Goal: Navigation & Orientation: Find specific page/section

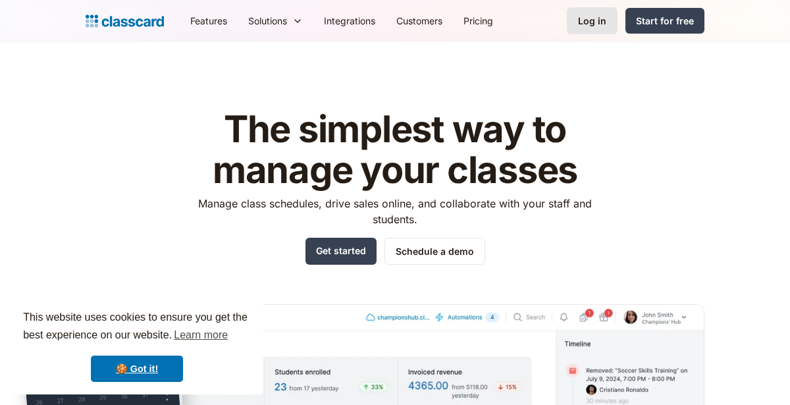
click at [599, 31] on link "Log in" at bounding box center [591, 20] width 51 height 27
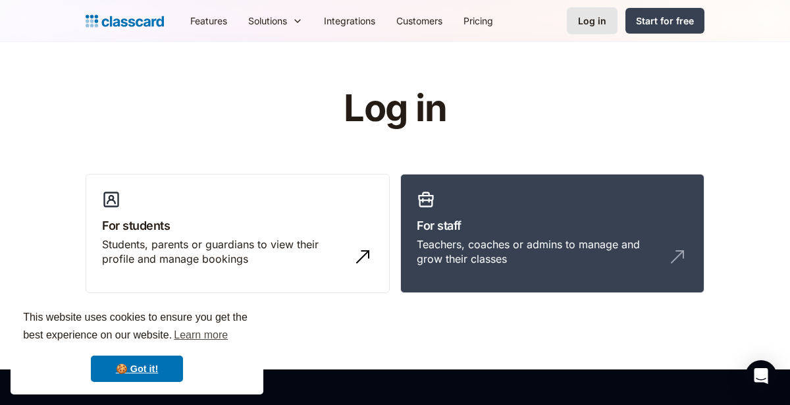
click at [609, 20] on link "Log in" at bounding box center [591, 20] width 51 height 27
click at [355, 242] on div "Students, parents or guardians to view their profile and manage bookings" at bounding box center [237, 257] width 271 height 40
